Goal: Find contact information: Find contact information

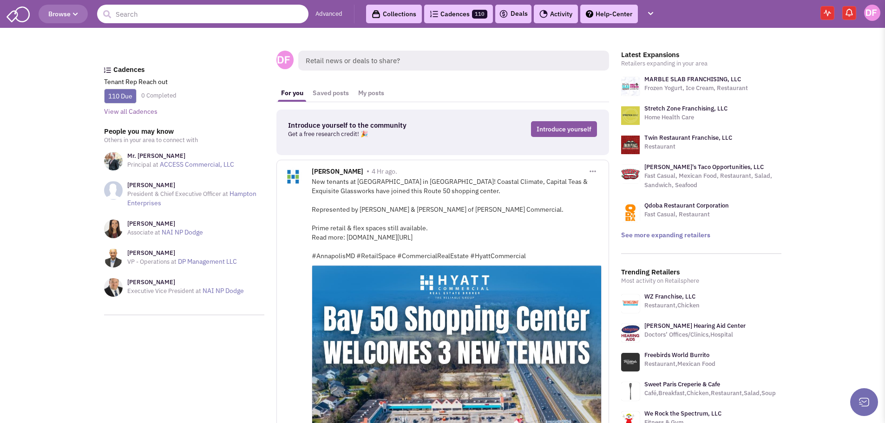
click at [130, 9] on input "text" at bounding box center [202, 14] width 211 height 19
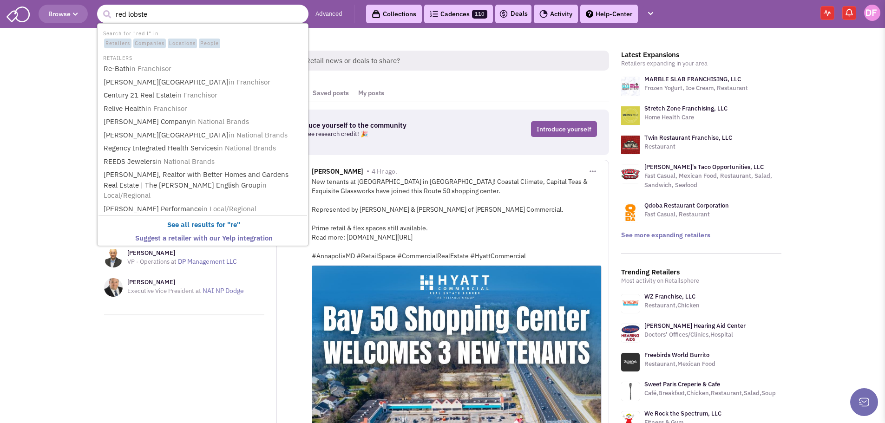
type input "red lobster"
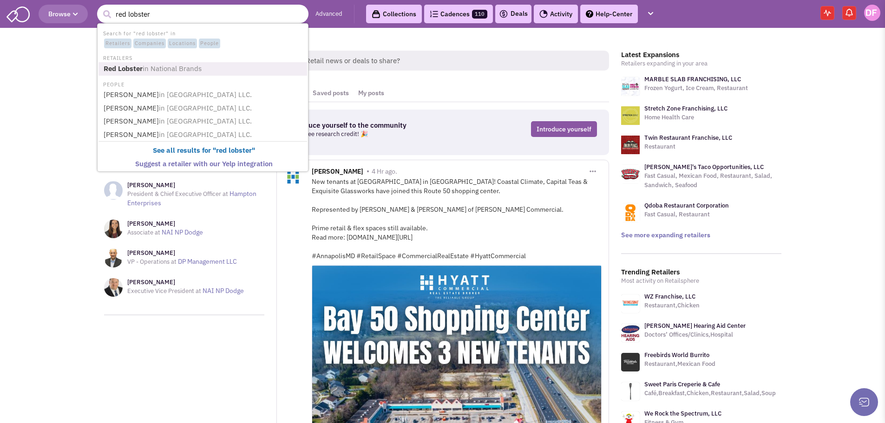
click at [123, 67] on b "Red Lobster" at bounding box center [123, 68] width 39 height 9
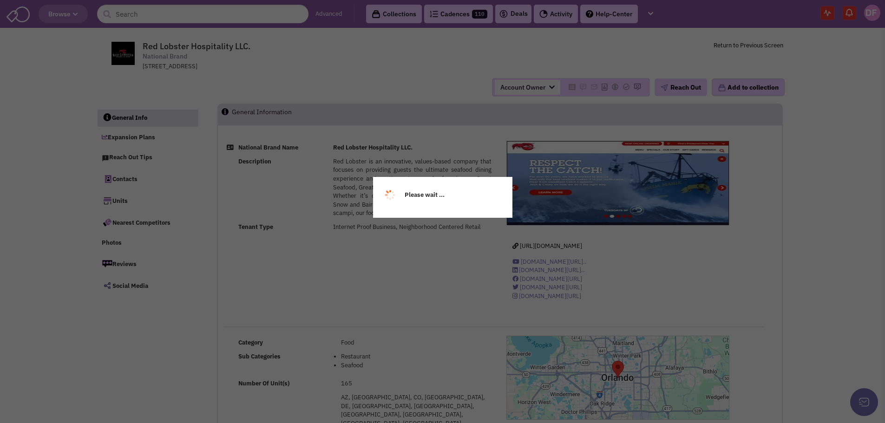
select select
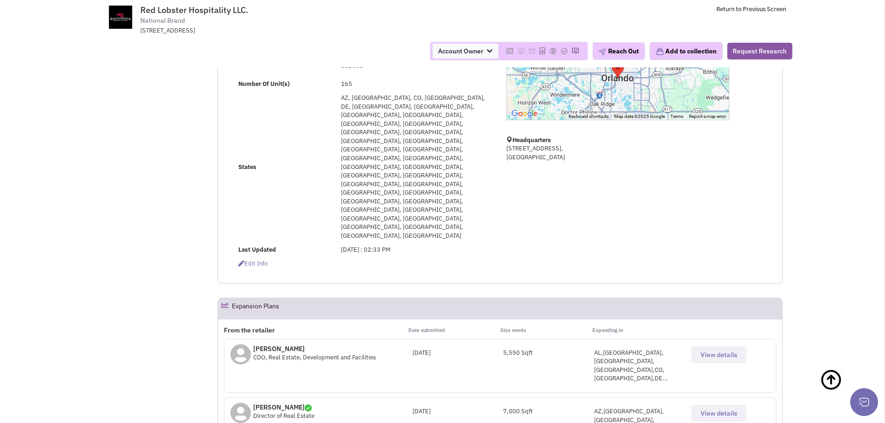
scroll to position [252, 0]
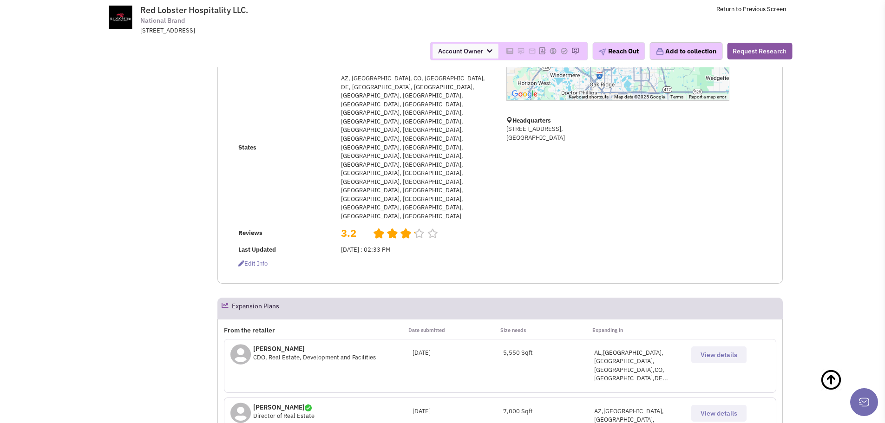
click at [713, 351] on span "View details" at bounding box center [719, 355] width 37 height 8
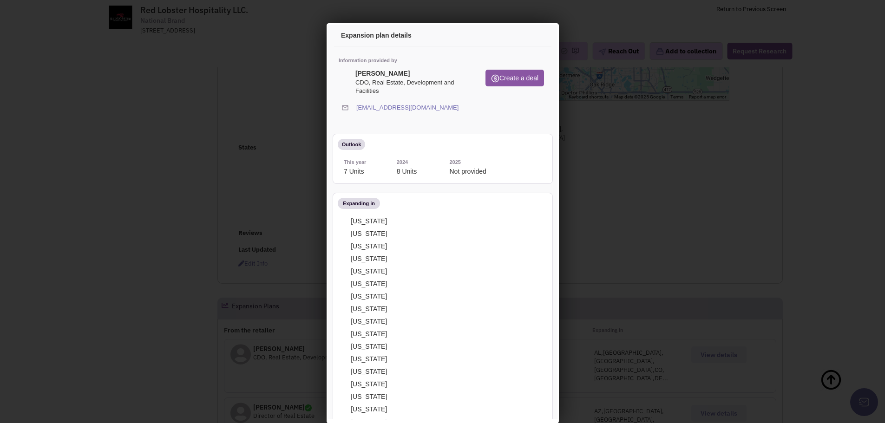
scroll to position [0, 0]
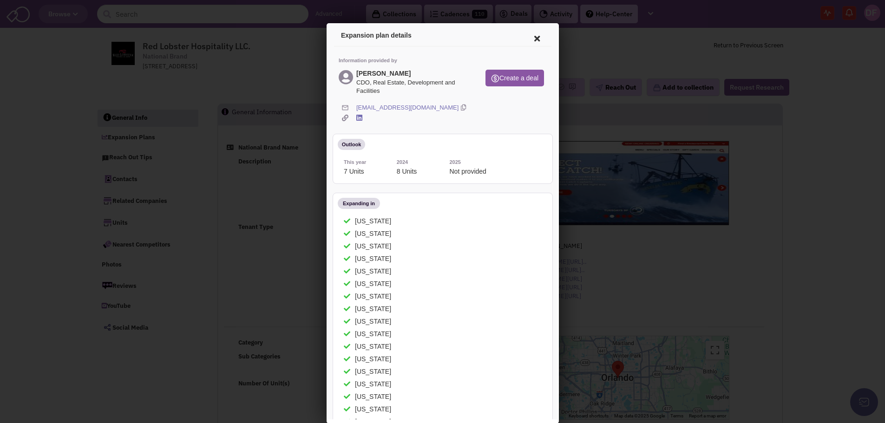
click at [530, 33] on icon at bounding box center [536, 37] width 20 height 22
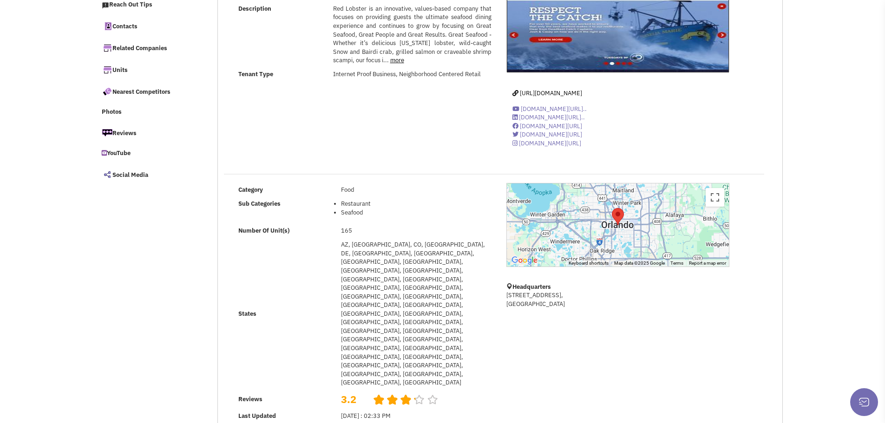
scroll to position [186, 0]
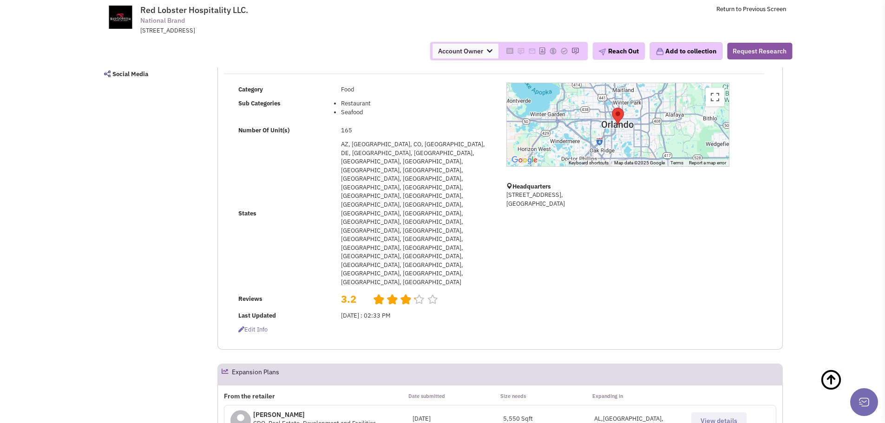
click at [730, 417] on span "View details" at bounding box center [719, 421] width 37 height 8
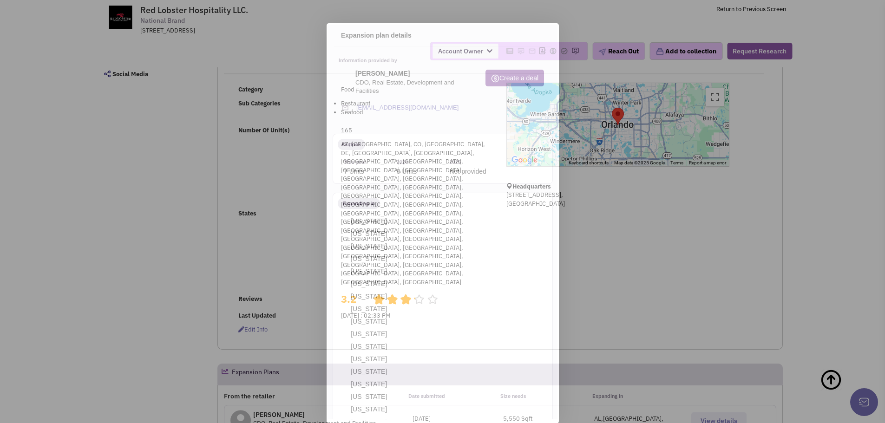
scroll to position [0, 0]
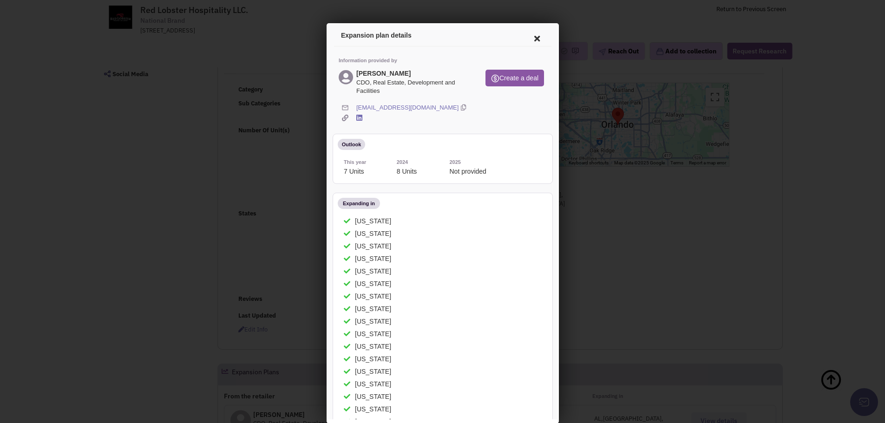
click at [459, 104] on icon at bounding box center [461, 106] width 5 height 9
click at [379, 71] on h4 "[PERSON_NAME]" at bounding box center [382, 71] width 54 height 7
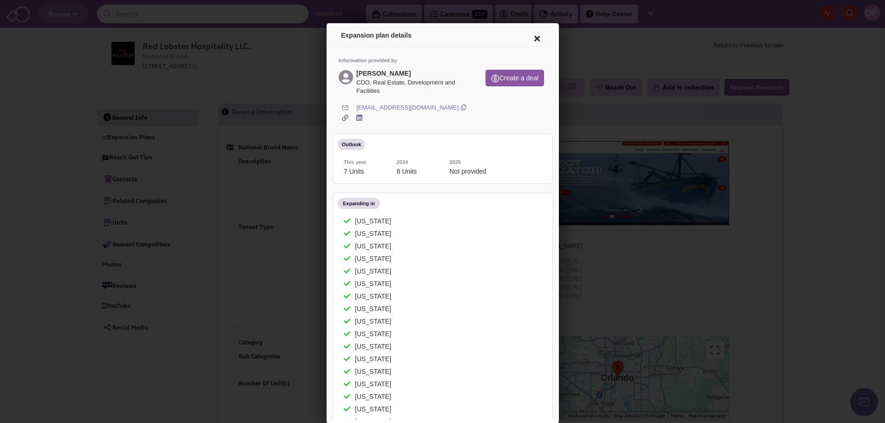
click at [528, 35] on icon at bounding box center [536, 37] width 20 height 22
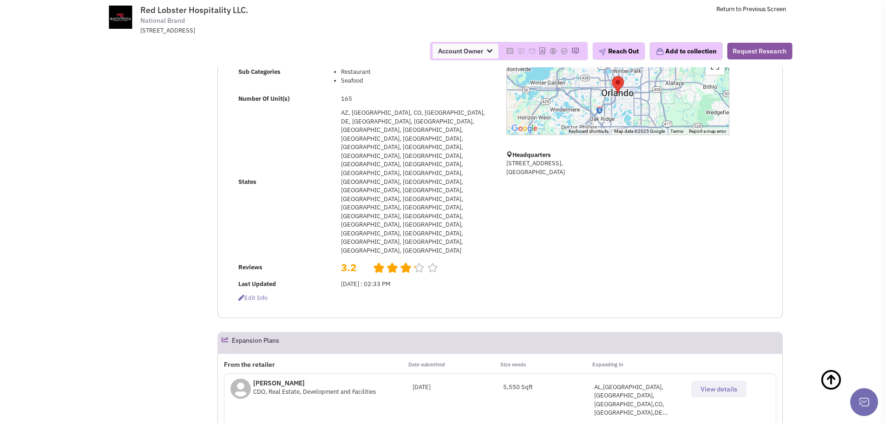
scroll to position [232, 0]
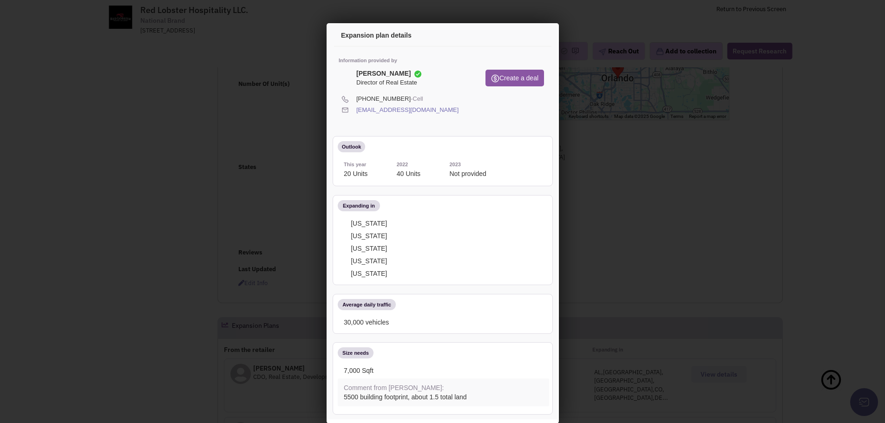
scroll to position [0, 0]
drag, startPoint x: 404, startPoint y: 71, endPoint x: 356, endPoint y: 73, distance: 48.4
click at [356, 73] on div "Elizabeth Crago Director of Real Estate" at bounding box center [387, 76] width 65 height 17
copy h4 "[PERSON_NAME]"
click at [459, 108] on icon at bounding box center [461, 109] width 5 height 9
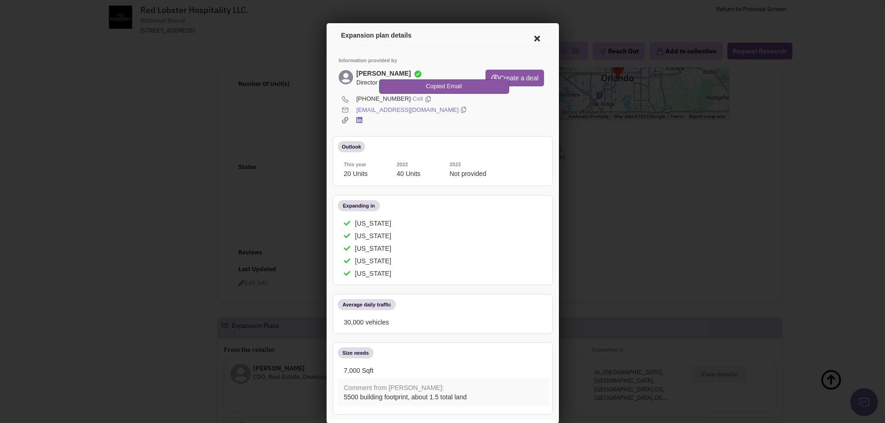
click at [461, 105] on div "ecrago@redlobster.com" at bounding box center [450, 109] width 191 height 9
click at [424, 95] on icon at bounding box center [426, 97] width 5 height 9
click at [530, 37] on icon at bounding box center [536, 37] width 20 height 22
